Goal: Task Accomplishment & Management: Manage account settings

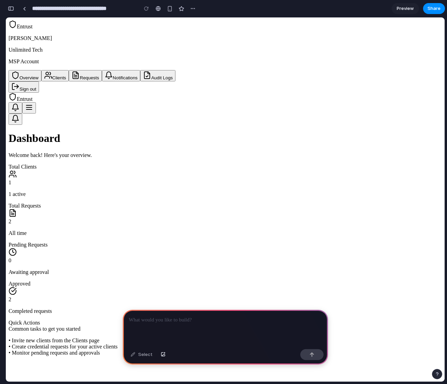
click at [188, 322] on div at bounding box center [225, 328] width 205 height 37
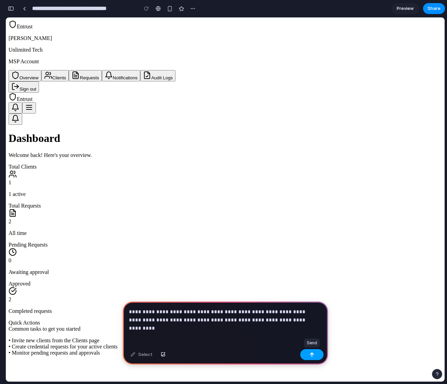
click at [314, 354] on div "button" at bounding box center [311, 354] width 5 height 5
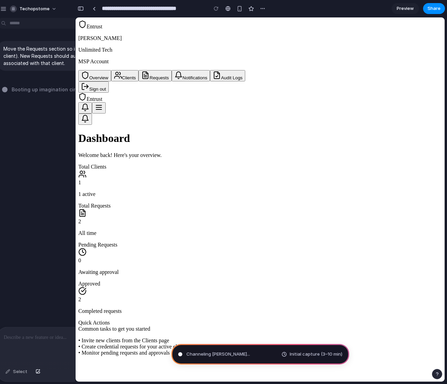
type input "**********"
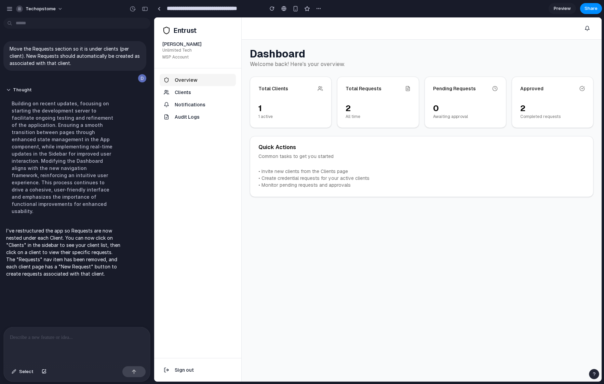
click at [180, 92] on button "Clients" at bounding box center [198, 92] width 76 height 12
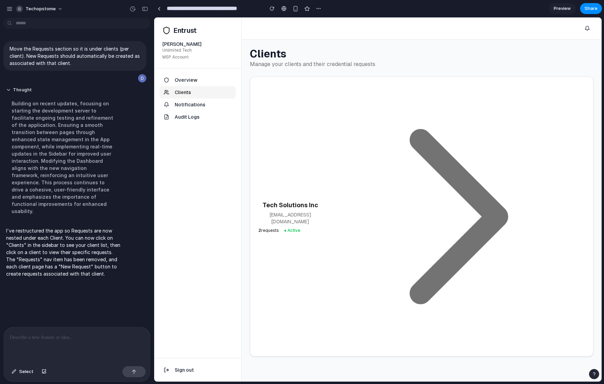
click at [419, 220] on icon at bounding box center [453, 216] width 263 height 263
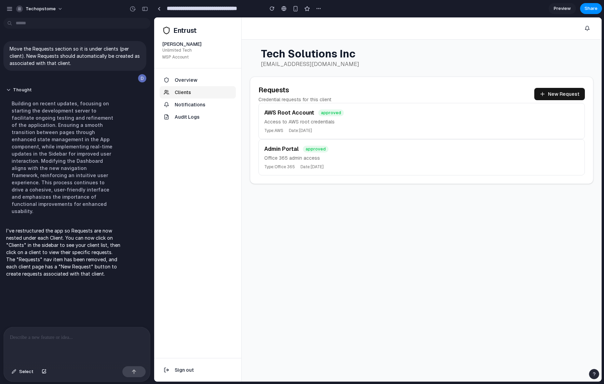
click at [444, 217] on main "Tech Solutions Inc contact@techsolutions.com Requests Credential requests for t…" at bounding box center [422, 211] width 360 height 342
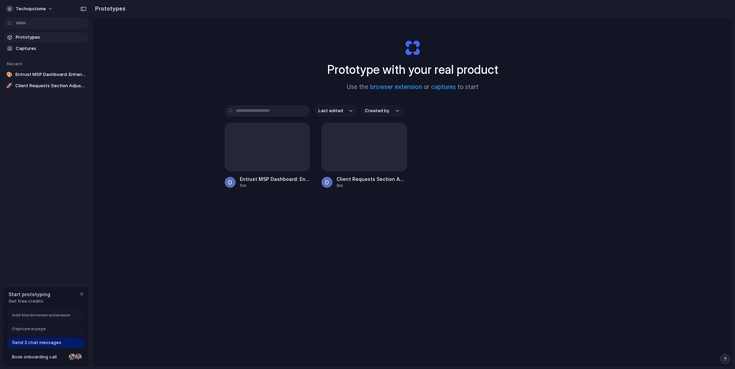
click at [35, 345] on span "Send 3 chat messages" at bounding box center [36, 342] width 49 height 7
click at [33, 343] on span "Send 3 chat messages" at bounding box center [36, 342] width 49 height 7
click at [43, 37] on span "Prototypes" at bounding box center [51, 37] width 70 height 7
click at [276, 138] on div at bounding box center [267, 147] width 85 height 49
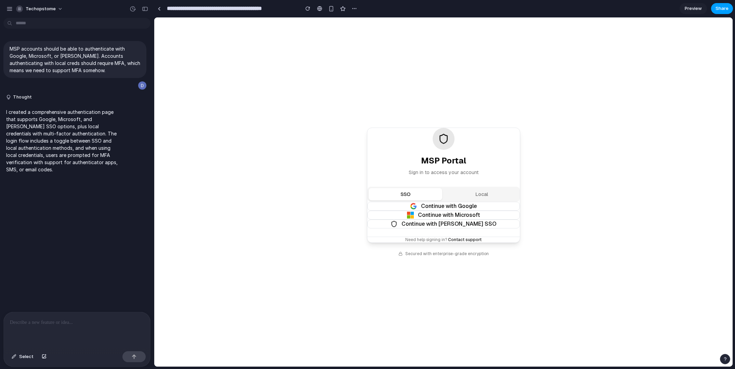
click at [718, 8] on span "Share" at bounding box center [721, 8] width 13 height 7
click at [354, 10] on div "Share ' Entrust MSP Dashboard: Enhanced Authentication ' Invite David Cole Crea…" at bounding box center [367, 184] width 735 height 369
click at [355, 9] on div "button" at bounding box center [354, 8] width 5 height 5
click at [402, 11] on div "Duplicate Delete" at bounding box center [367, 184] width 735 height 369
click at [9, 9] on div "button" at bounding box center [9, 9] width 6 height 6
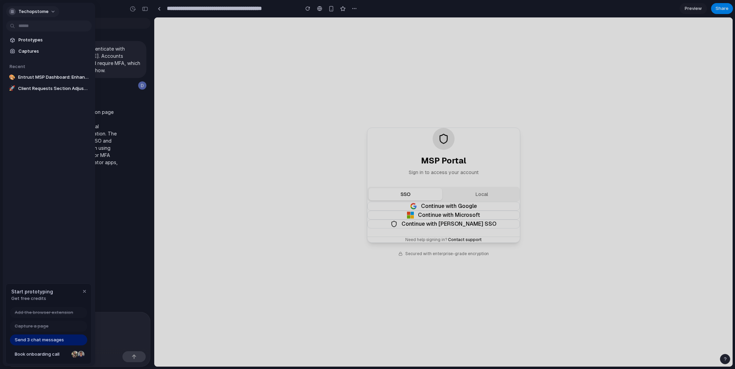
click at [48, 10] on button "techopstome" at bounding box center [32, 11] width 53 height 11
click at [28, 26] on span "Settings" at bounding box center [27, 27] width 19 height 7
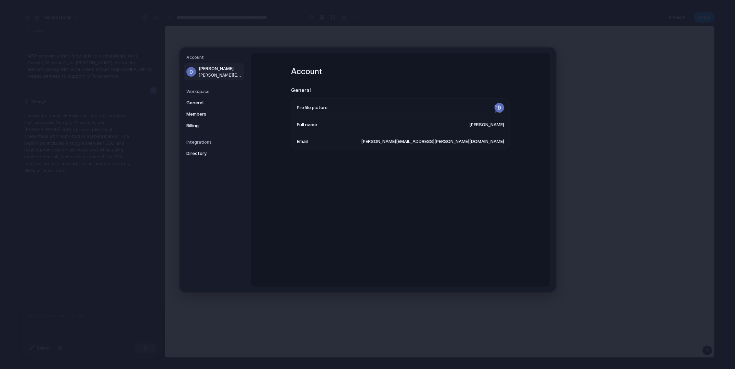
click at [202, 143] on h5 "Integrations" at bounding box center [214, 142] width 57 height 6
click at [199, 155] on span "Directory" at bounding box center [208, 153] width 44 height 7
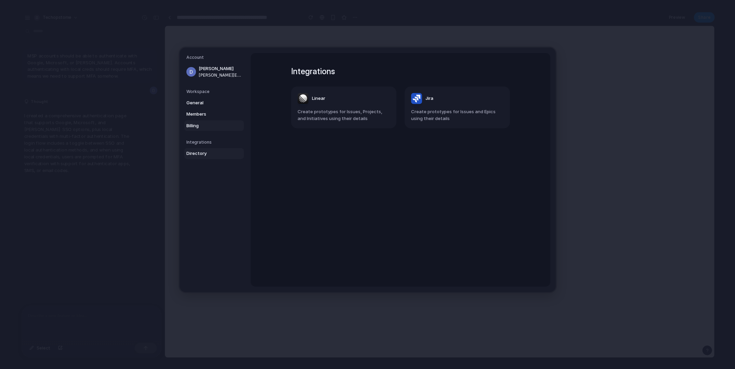
click at [195, 124] on span "Billing" at bounding box center [208, 125] width 44 height 7
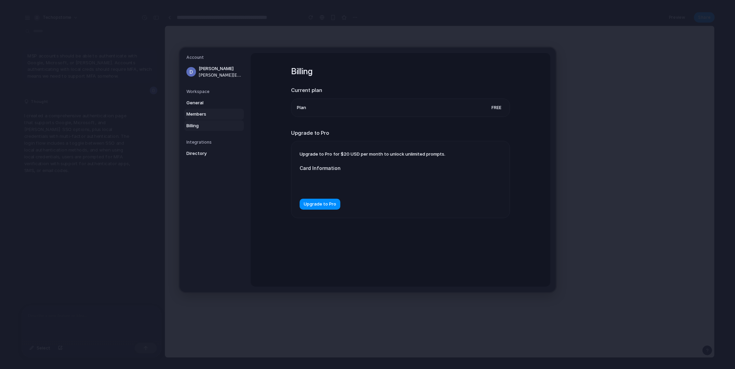
click at [200, 114] on span "Members" at bounding box center [208, 114] width 44 height 7
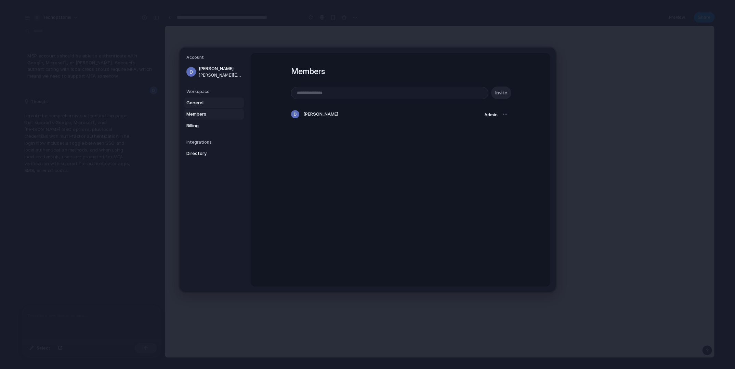
click at [200, 103] on span "General" at bounding box center [208, 102] width 44 height 7
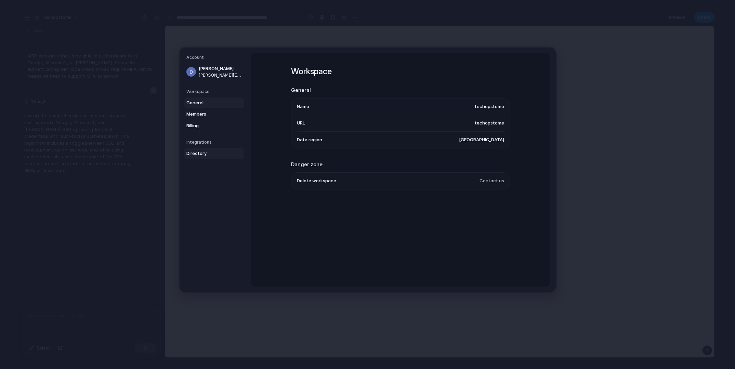
click at [199, 152] on span "Directory" at bounding box center [208, 153] width 44 height 7
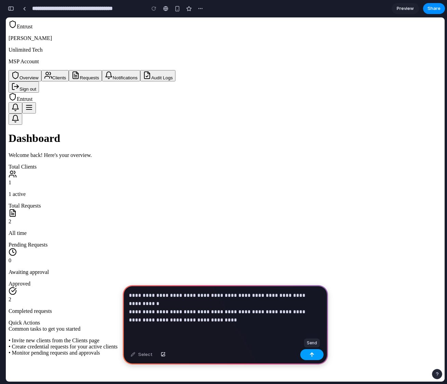
click at [311, 354] on div "button" at bounding box center [311, 354] width 5 height 5
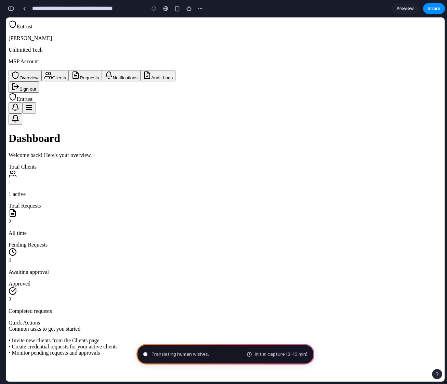
type input "**********"
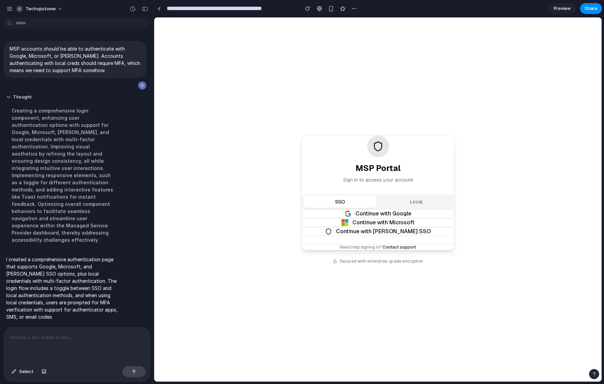
click at [413, 201] on button "Local" at bounding box center [417, 202] width 74 height 12
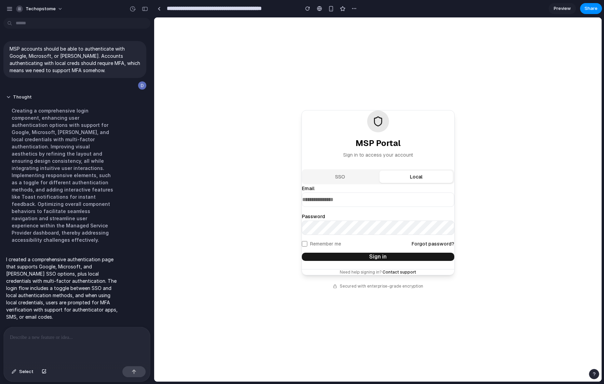
click at [343, 176] on button "SSO" at bounding box center [340, 177] width 74 height 12
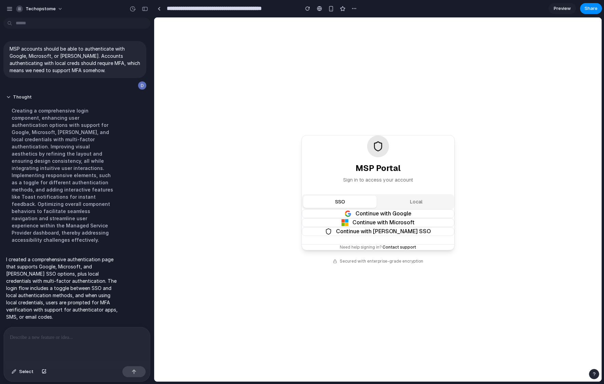
click at [411, 202] on button "Local" at bounding box center [417, 202] width 74 height 12
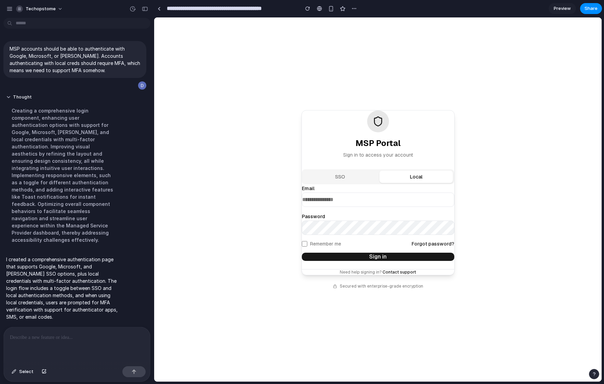
click at [338, 176] on button "SSO" at bounding box center [340, 177] width 74 height 12
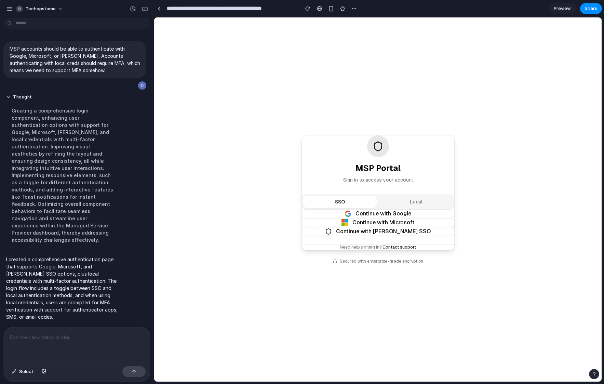
click at [47, 336] on p at bounding box center [77, 337] width 134 height 8
click at [354, 11] on div "button" at bounding box center [354, 8] width 5 height 5
drag, startPoint x: 311, startPoint y: 39, endPoint x: 316, endPoint y: 27, distance: 12.4
click at [312, 37] on div "Duplicate Delete" at bounding box center [302, 192] width 604 height 384
